Goal: Information Seeking & Learning: Learn about a topic

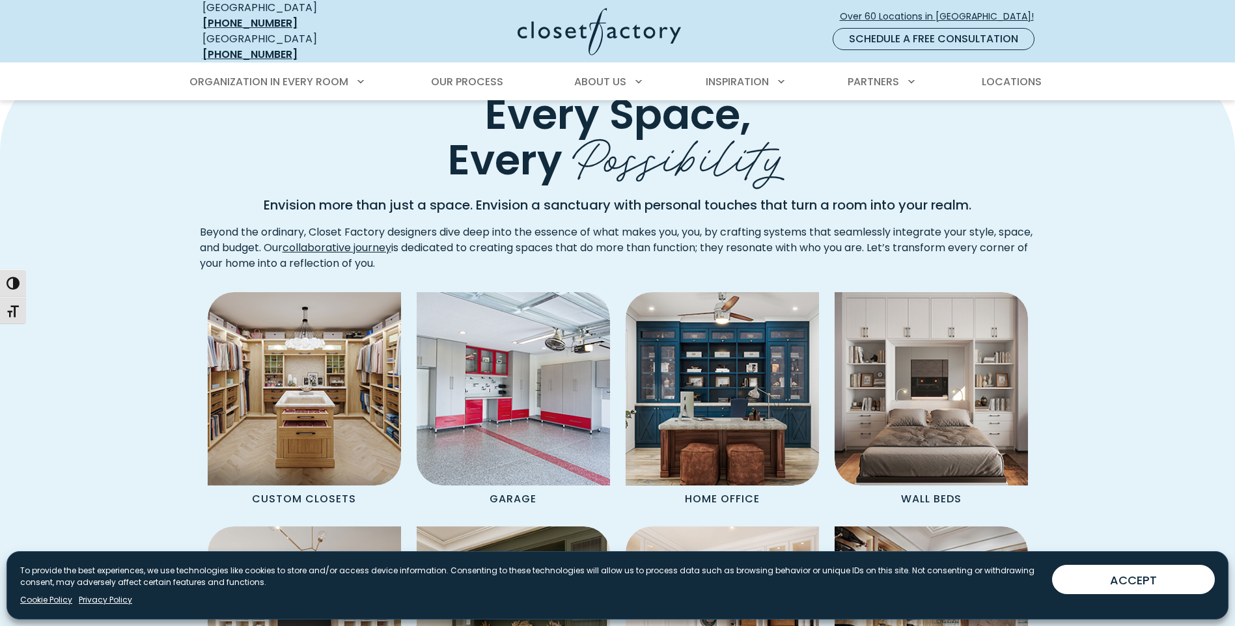
scroll to position [5397, 0]
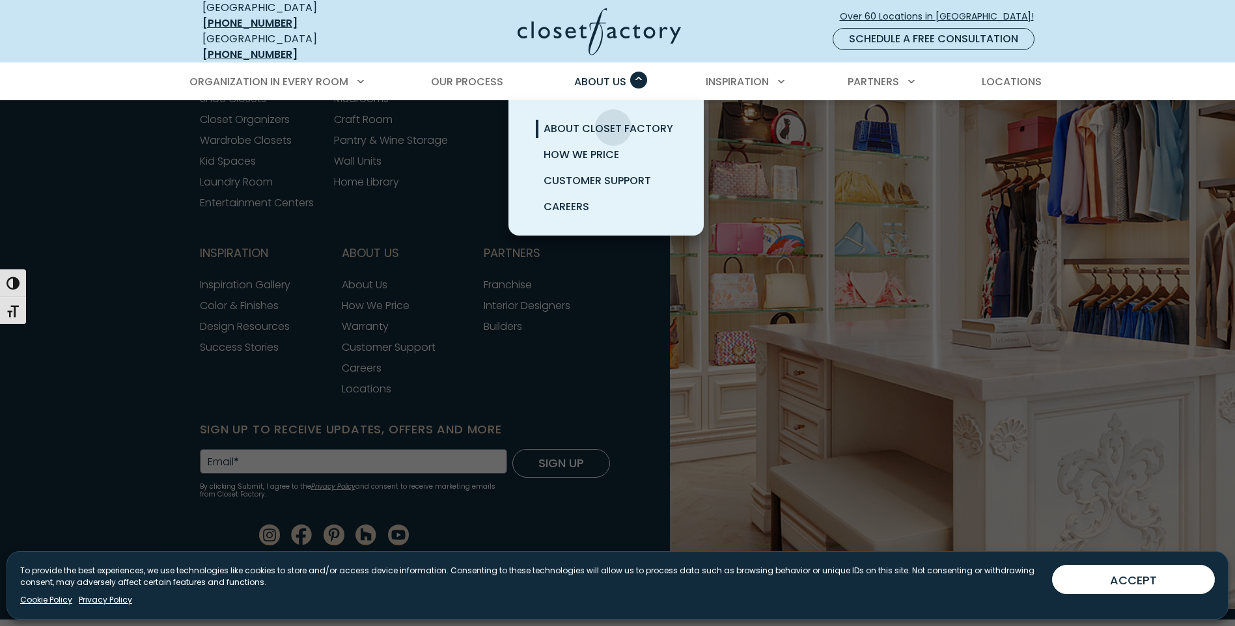
click at [613, 121] on span "About Closet Factory" at bounding box center [608, 128] width 130 height 15
